Goal: Transaction & Acquisition: Book appointment/travel/reservation

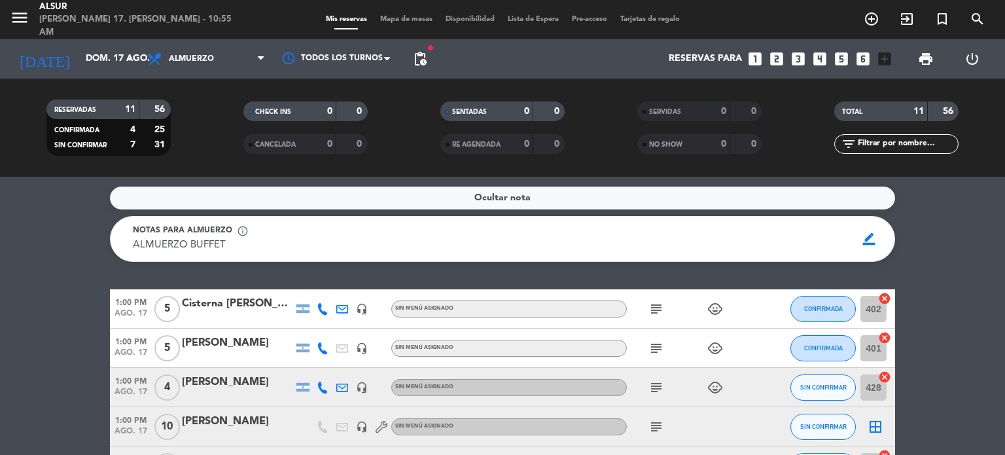
click at [794, 60] on icon "looks_3" at bounding box center [797, 58] width 17 height 17
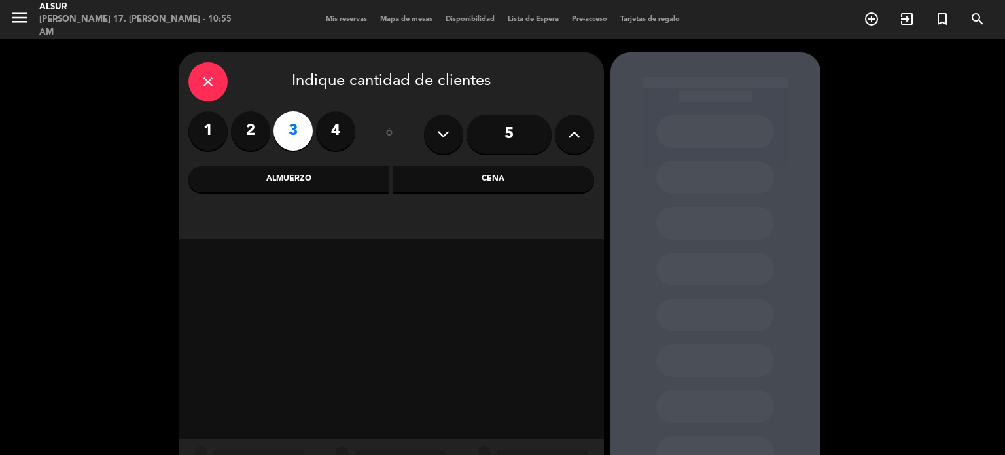
click at [323, 186] on div "Almuerzo" at bounding box center [288, 179] width 201 height 26
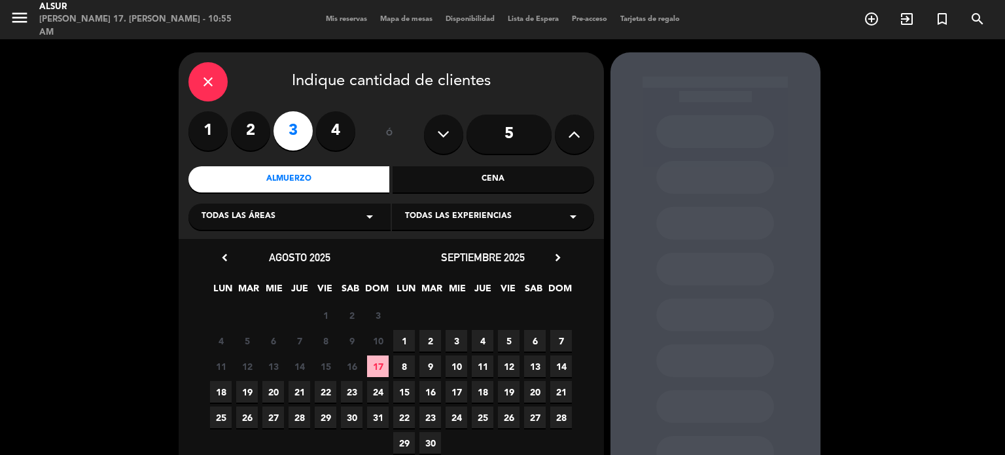
click at [377, 363] on span "17" at bounding box center [378, 366] width 22 height 22
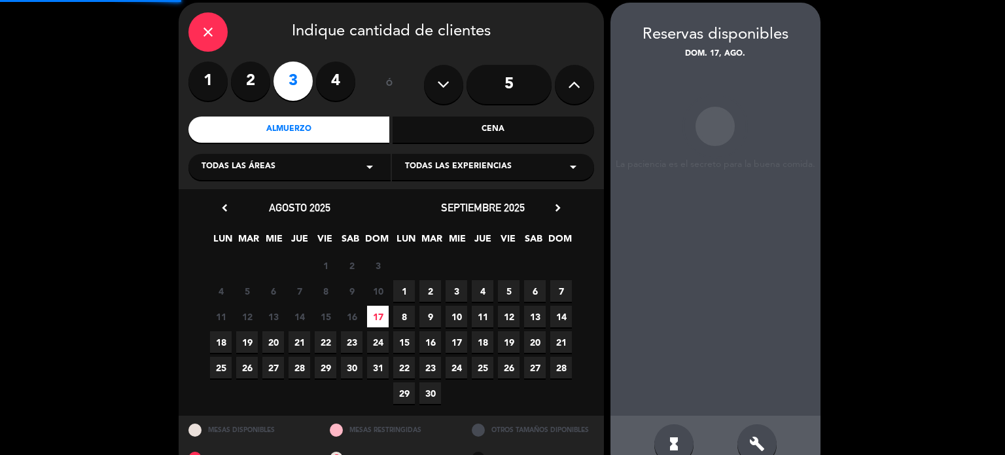
scroll to position [52, 0]
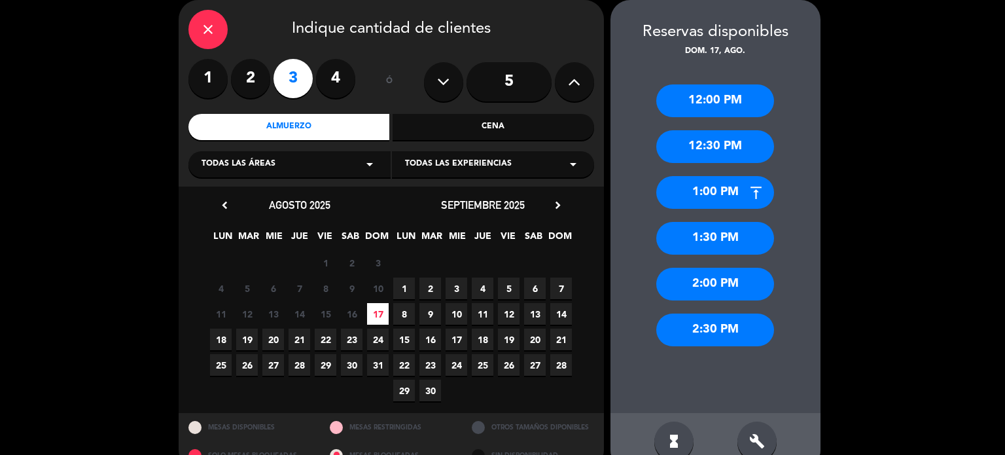
click at [706, 194] on div "1:00 PM" at bounding box center [715, 192] width 118 height 33
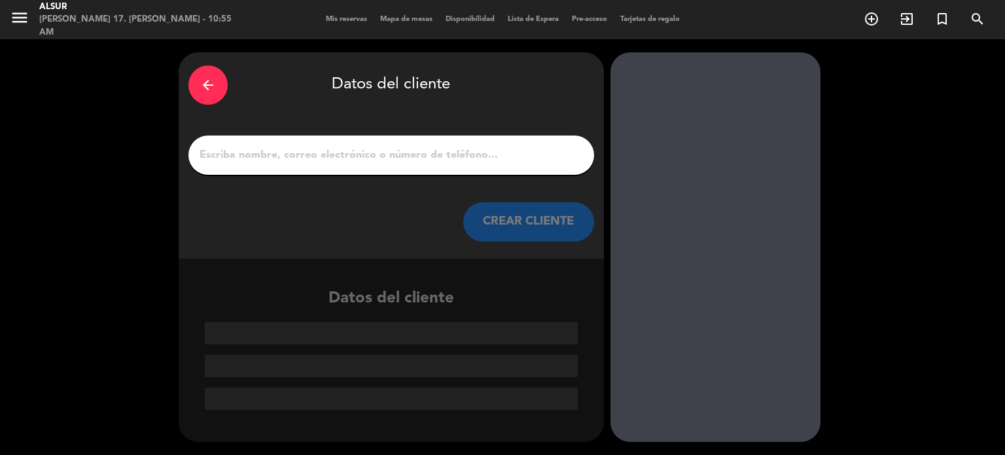
click at [393, 139] on div at bounding box center [390, 154] width 405 height 39
click at [390, 147] on input "1" at bounding box center [391, 155] width 386 height 18
paste input "[PERSON_NAME]"
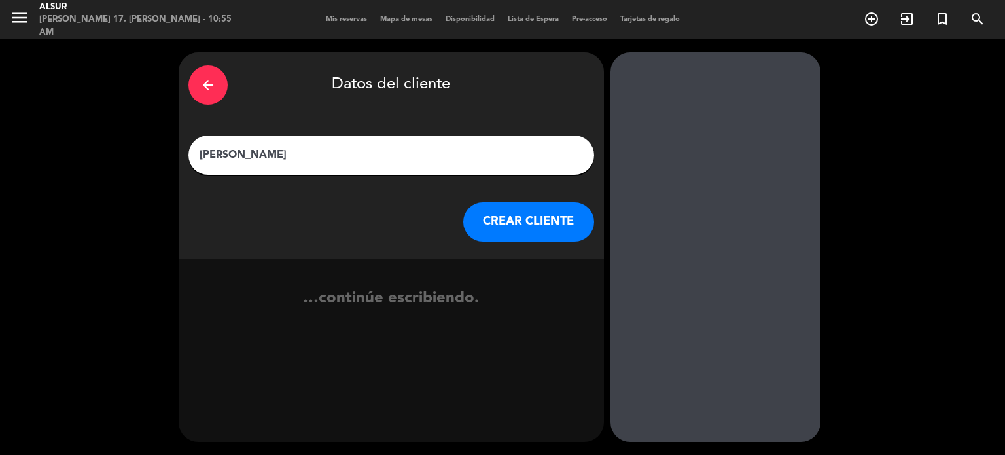
type input "[PERSON_NAME]"
click at [526, 220] on button "CREAR CLIENTE" at bounding box center [528, 221] width 131 height 39
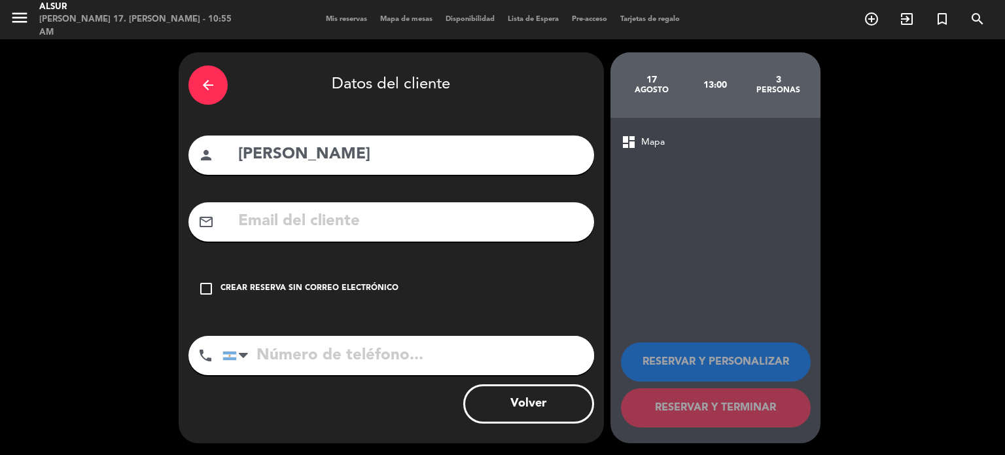
click at [344, 231] on input "text" at bounding box center [410, 221] width 347 height 27
paste input "[EMAIL_ADDRESS][DOMAIN_NAME]"
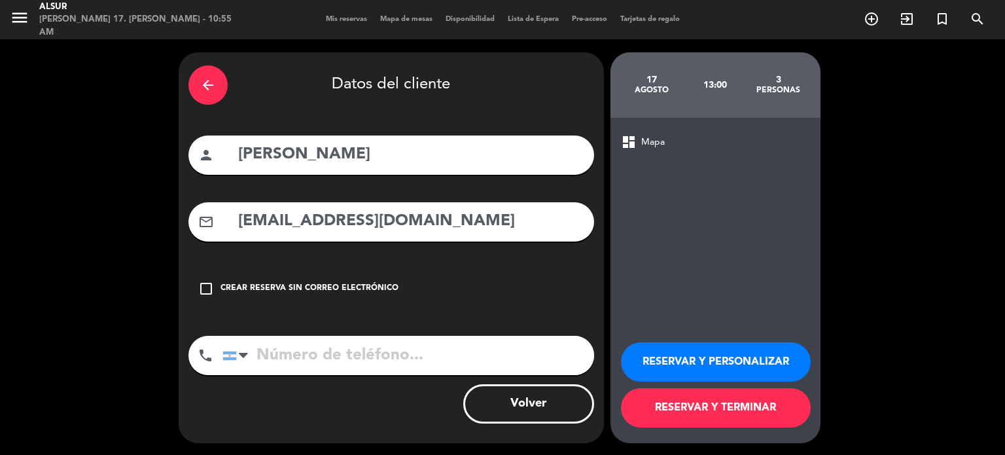
type input "[EMAIL_ADDRESS][DOMAIN_NAME]"
click at [370, 360] on input "tel" at bounding box center [407, 355] width 371 height 39
paste input "[PHONE_NUMBER]"
type input "[PHONE_NUMBER]"
click at [743, 366] on button "RESERVAR Y PERSONALIZAR" at bounding box center [716, 361] width 190 height 39
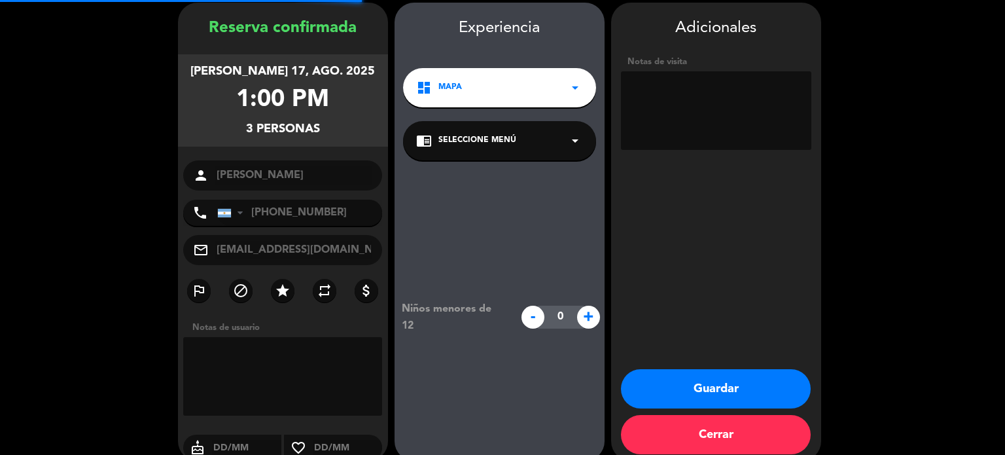
scroll to position [52, 0]
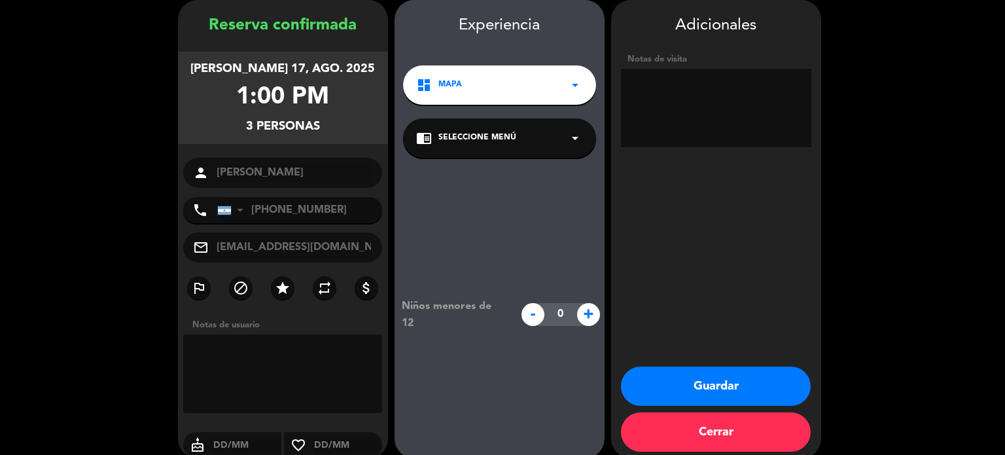
click at [725, 388] on button "Guardar" at bounding box center [716, 385] width 190 height 39
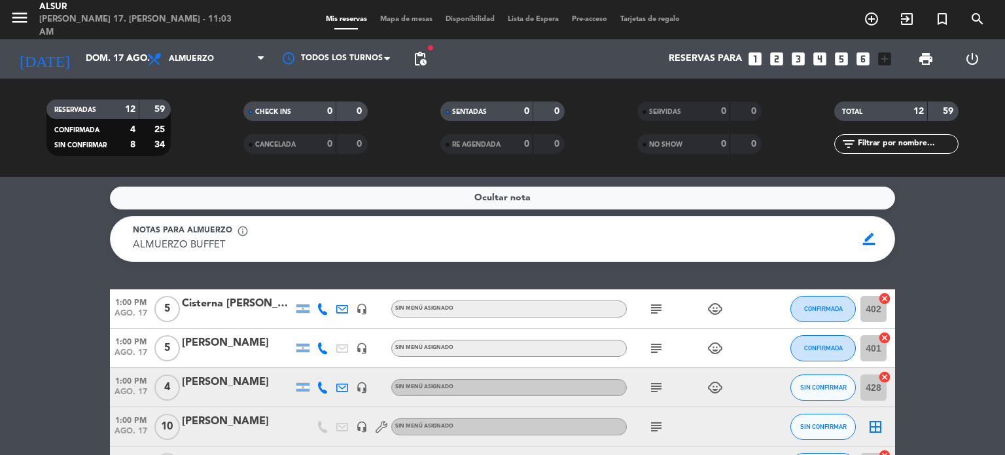
click at [655, 304] on icon "subject" at bounding box center [656, 309] width 16 height 16
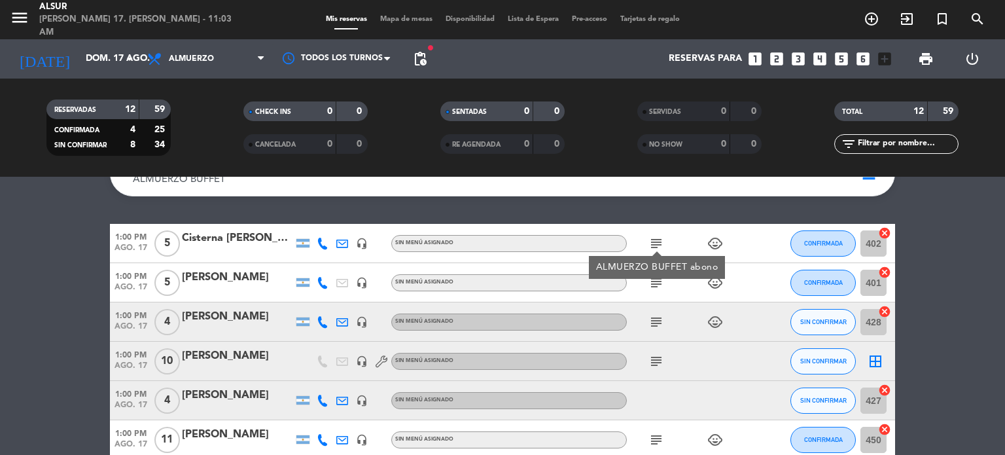
click at [654, 284] on icon "subject" at bounding box center [656, 283] width 16 height 16
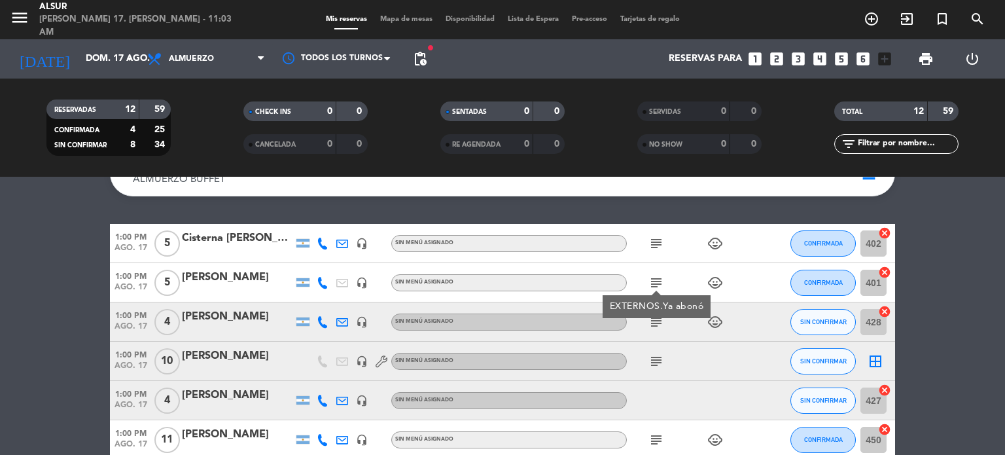
click at [651, 326] on icon "subject" at bounding box center [656, 322] width 16 height 16
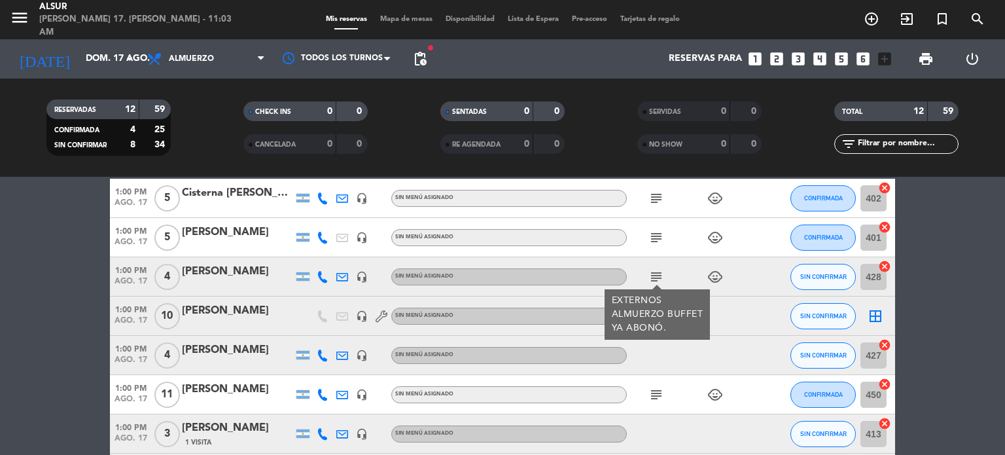
scroll to position [131, 0]
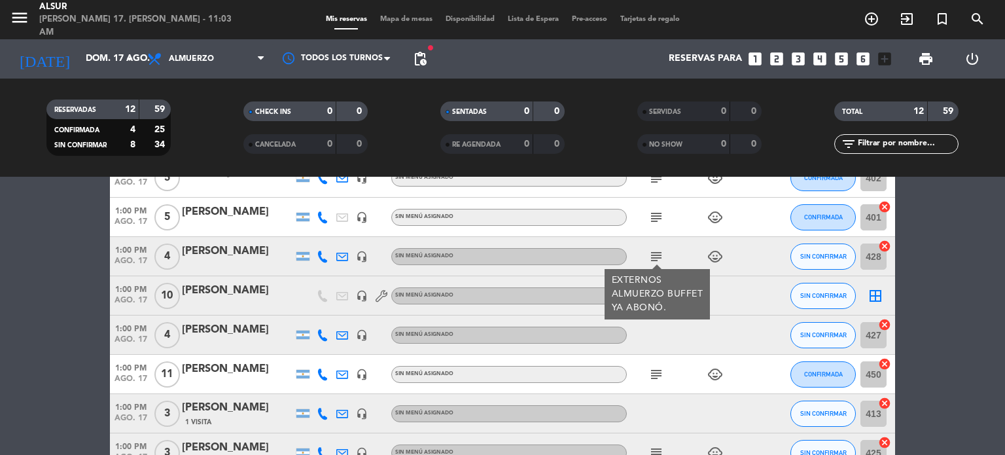
click at [720, 298] on div "subject" at bounding box center [686, 295] width 118 height 39
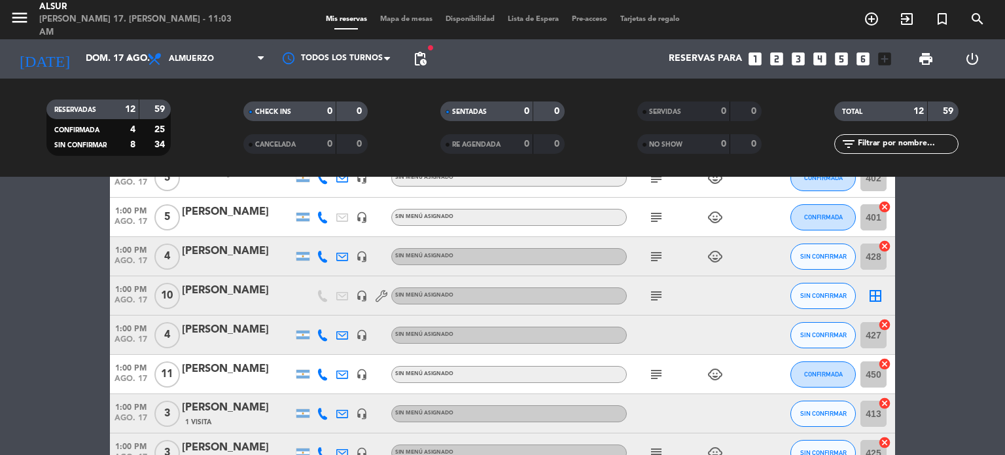
click at [654, 293] on icon "subject" at bounding box center [656, 296] width 16 height 16
click at [651, 373] on icon "subject" at bounding box center [656, 374] width 16 height 16
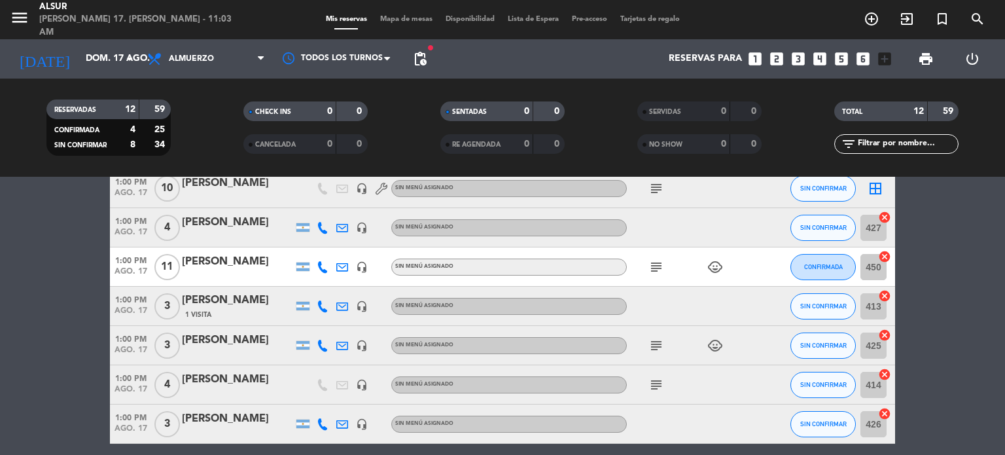
scroll to position [262, 0]
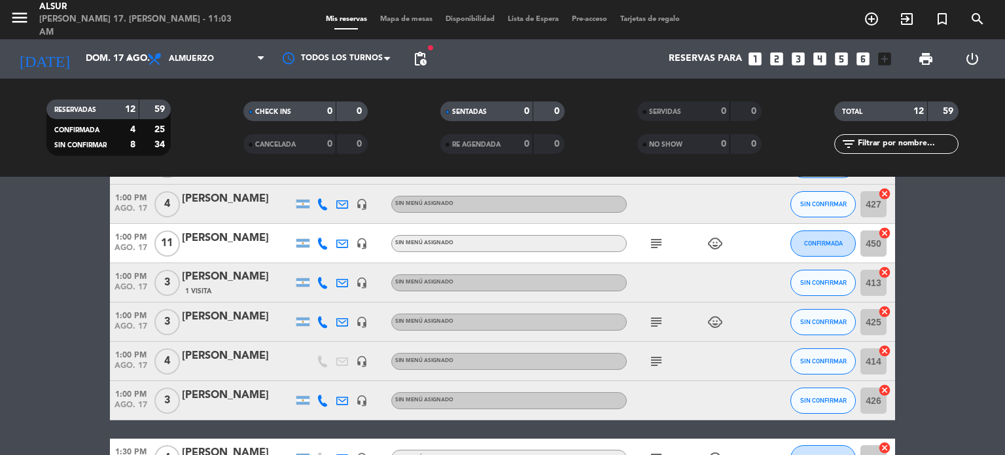
click at [653, 332] on div "subject child_care" at bounding box center [686, 321] width 118 height 39
click at [654, 324] on icon "subject" at bounding box center [656, 322] width 16 height 16
click at [654, 362] on icon "subject" at bounding box center [656, 361] width 16 height 16
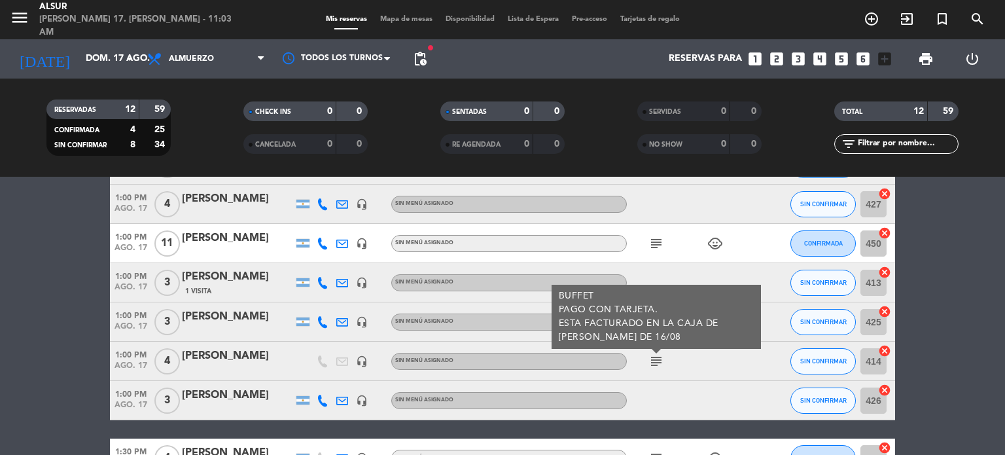
click at [654, 362] on icon "subject" at bounding box center [656, 361] width 16 height 16
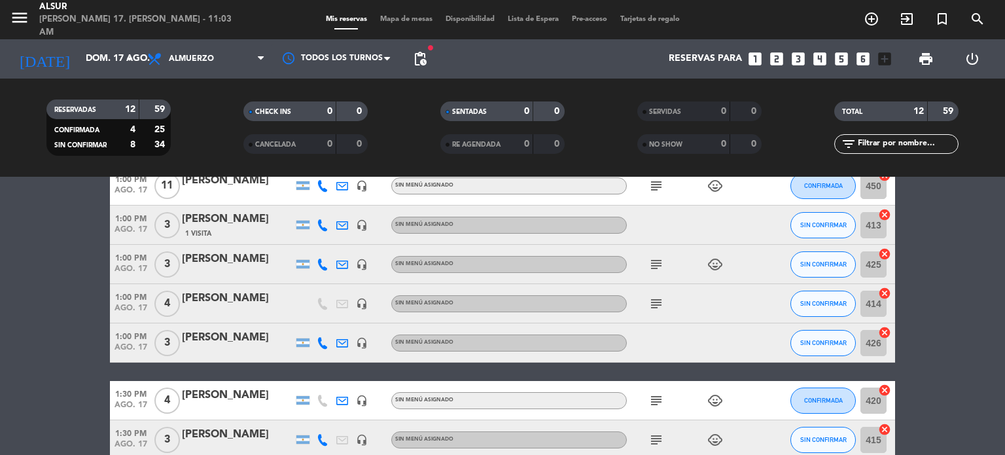
scroll to position [388, 0]
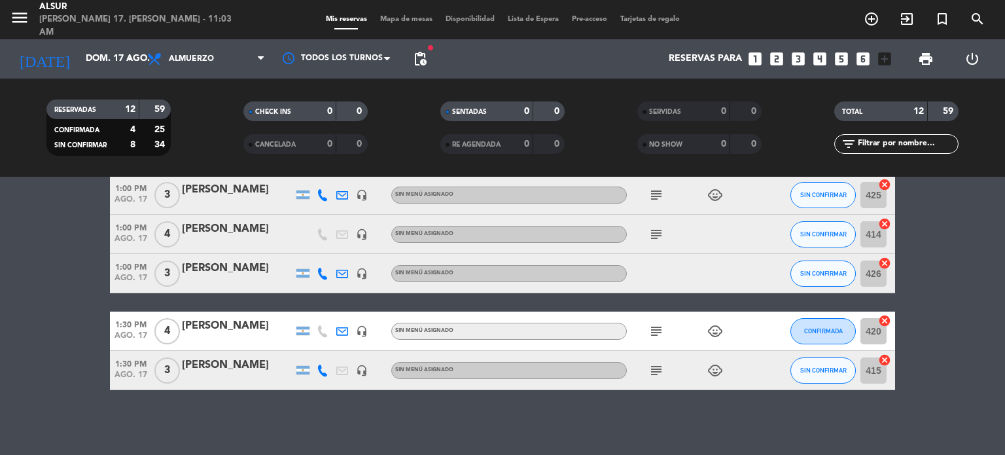
click at [655, 334] on icon "subject" at bounding box center [656, 331] width 16 height 16
click at [653, 370] on icon "subject" at bounding box center [656, 370] width 16 height 16
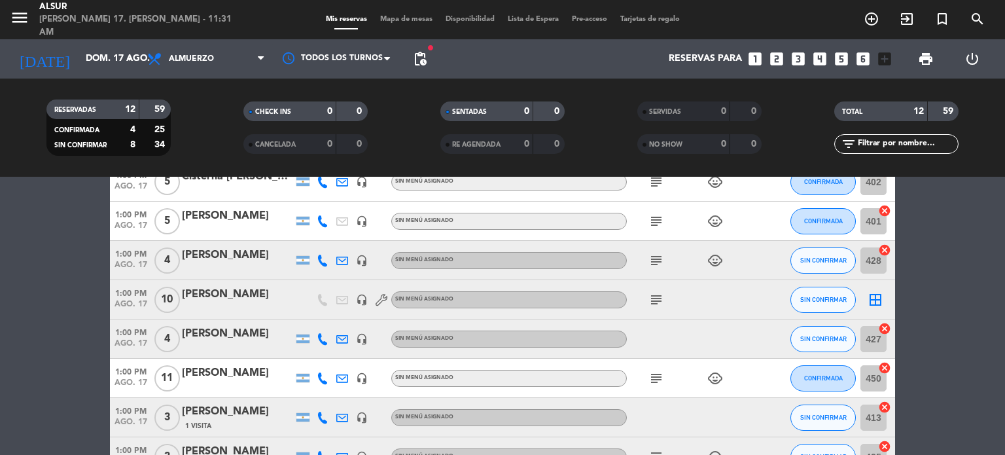
scroll to position [0, 0]
